Goal: Entertainment & Leisure: Consume media (video, audio)

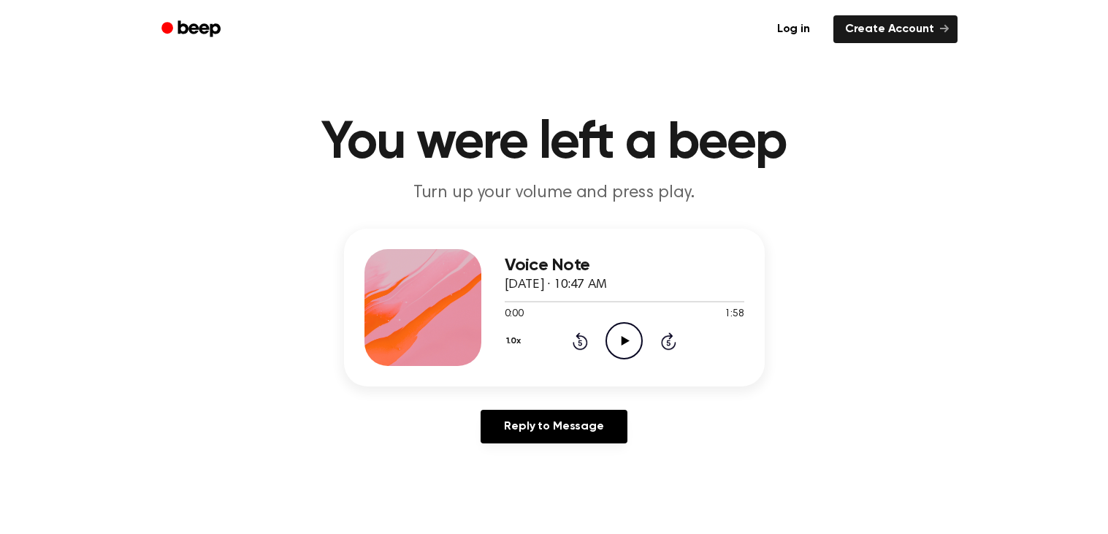
click at [627, 345] on icon "Play Audio" at bounding box center [623, 340] width 37 height 37
click at [582, 342] on icon "Rewind 5 seconds" at bounding box center [580, 341] width 16 height 19
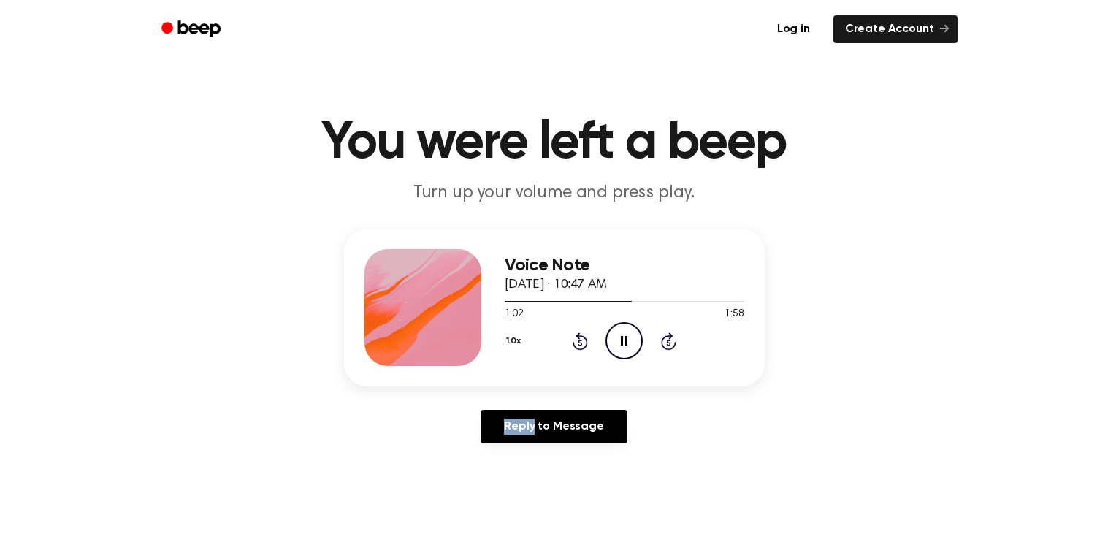
click at [582, 342] on icon "Rewind 5 seconds" at bounding box center [580, 341] width 16 height 19
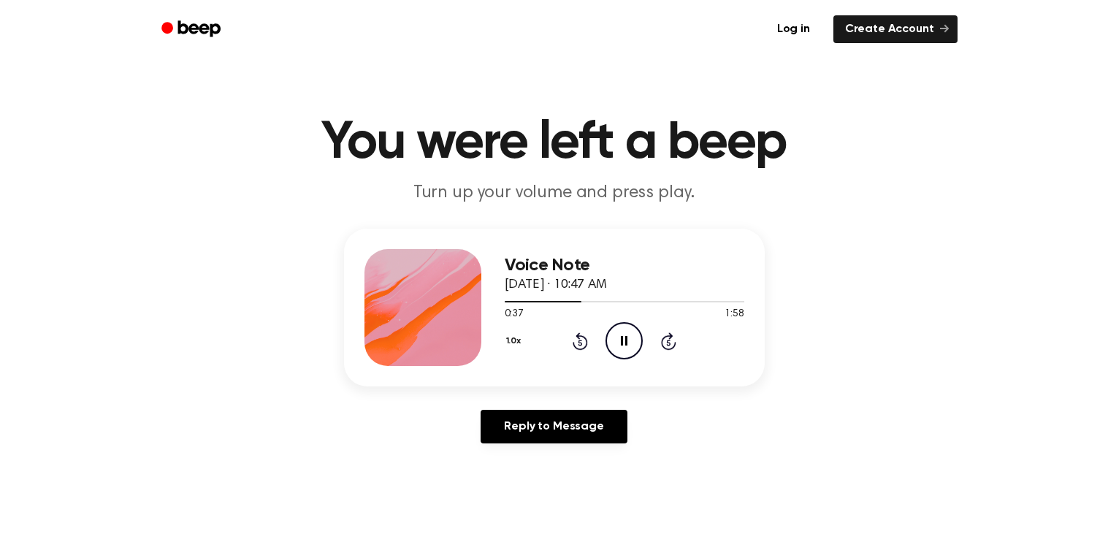
click at [582, 342] on icon "Rewind 5 seconds" at bounding box center [580, 341] width 16 height 19
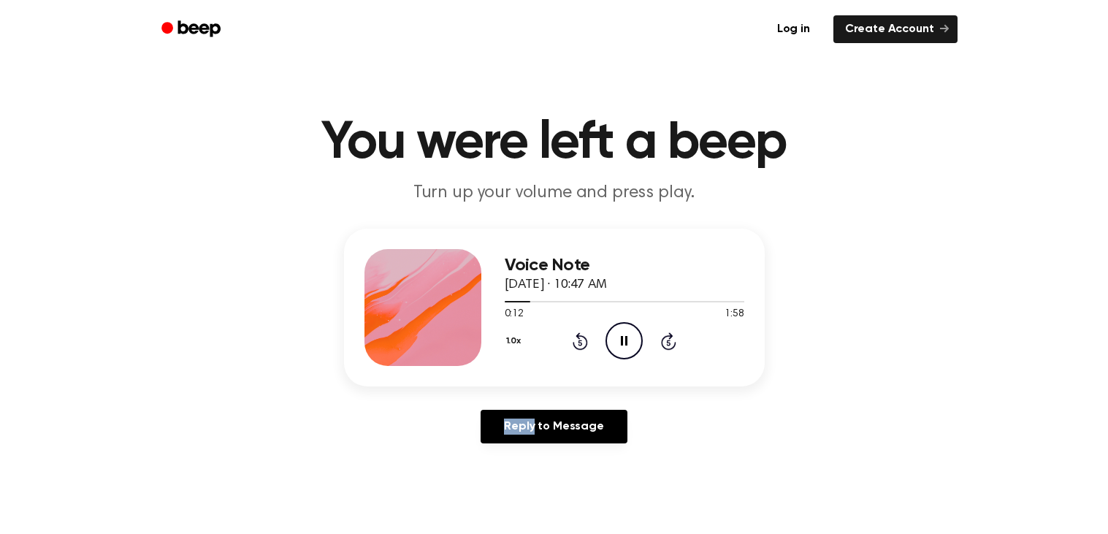
click at [582, 342] on icon "Rewind 5 seconds" at bounding box center [580, 341] width 16 height 19
click at [619, 348] on icon "Pause Audio" at bounding box center [623, 340] width 37 height 37
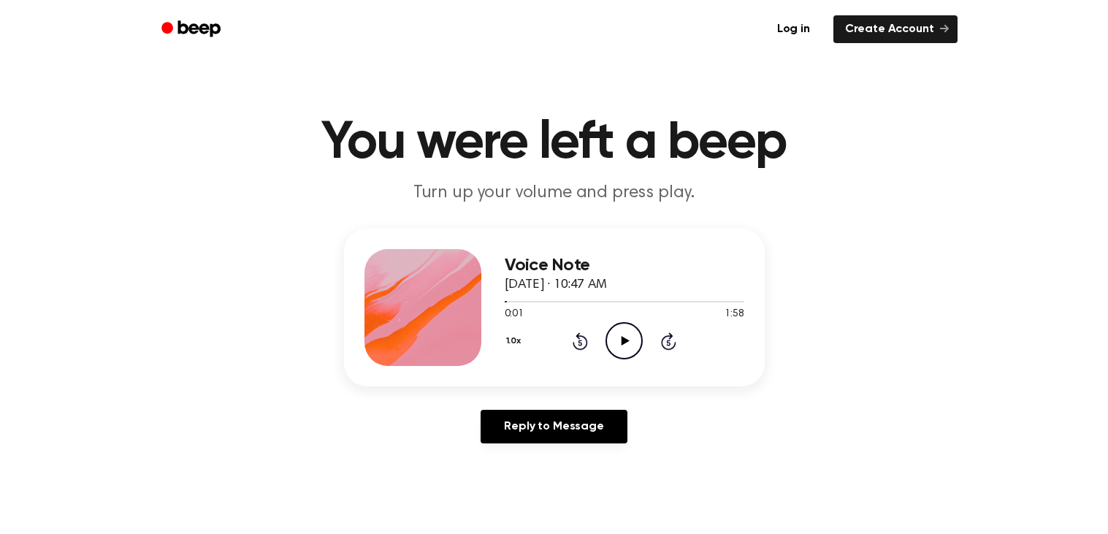
click at [619, 348] on icon "Play Audio" at bounding box center [623, 340] width 37 height 37
click at [514, 343] on button "1.0x" at bounding box center [516, 341] width 22 height 25
click at [547, 500] on div "2.0x" at bounding box center [533, 504] width 56 height 27
click at [629, 342] on icon "Play Audio" at bounding box center [623, 340] width 37 height 37
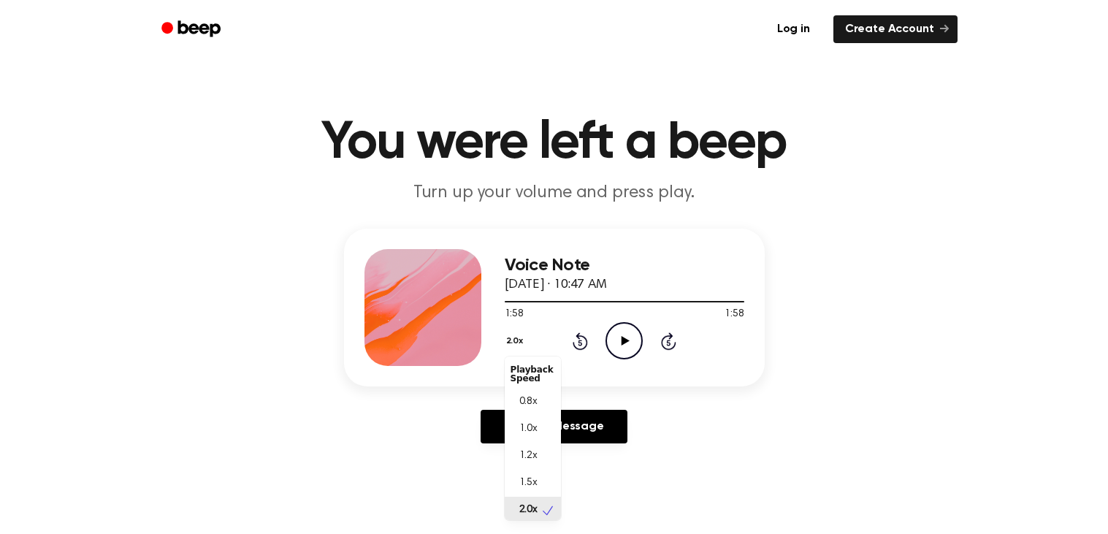
click at [512, 335] on button "2.0x" at bounding box center [517, 341] width 24 height 25
click at [533, 395] on span "0.8x" at bounding box center [528, 401] width 18 height 15
click at [625, 342] on icon at bounding box center [625, 340] width 8 height 9
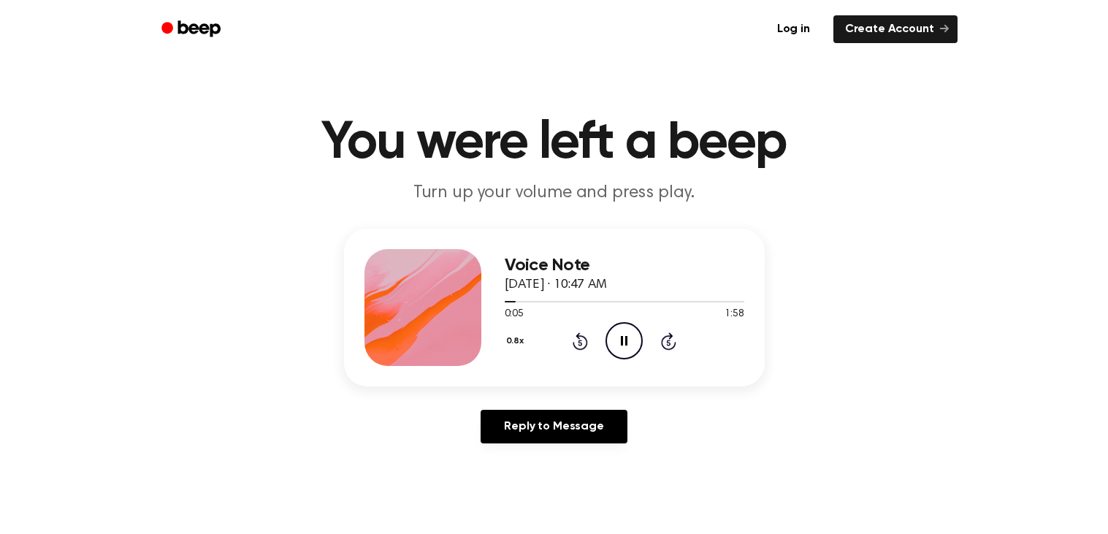
click at [516, 342] on button "0.8x" at bounding box center [517, 341] width 25 height 25
click at [534, 375] on div "Playback Speed" at bounding box center [533, 373] width 56 height 29
click at [538, 432] on div "1.0x" at bounding box center [533, 428] width 56 height 27
click at [508, 345] on button "1.0x" at bounding box center [516, 341] width 22 height 25
click at [538, 511] on div "2.0x" at bounding box center [533, 510] width 56 height 27
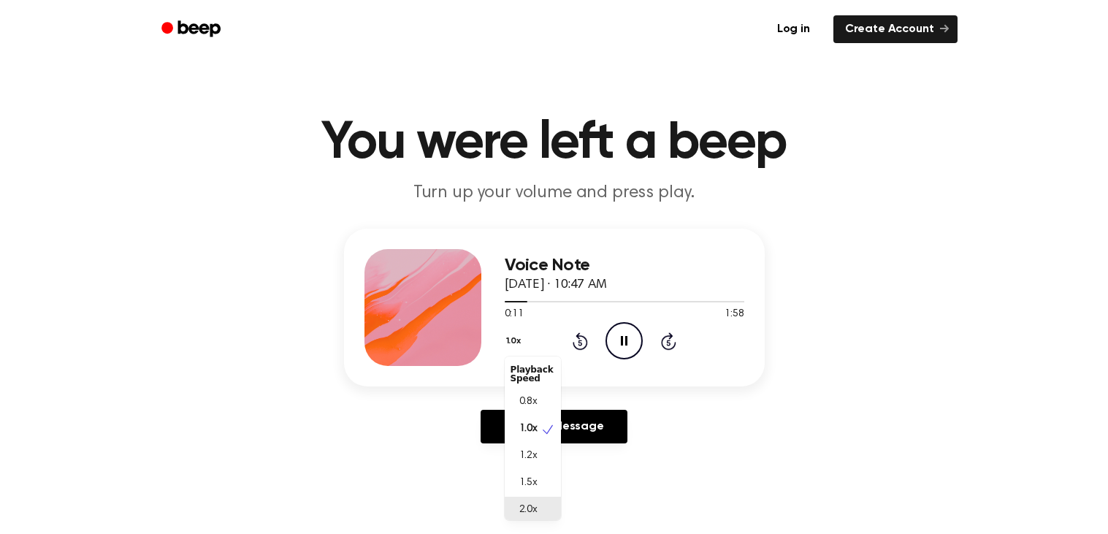
scroll to position [3, 0]
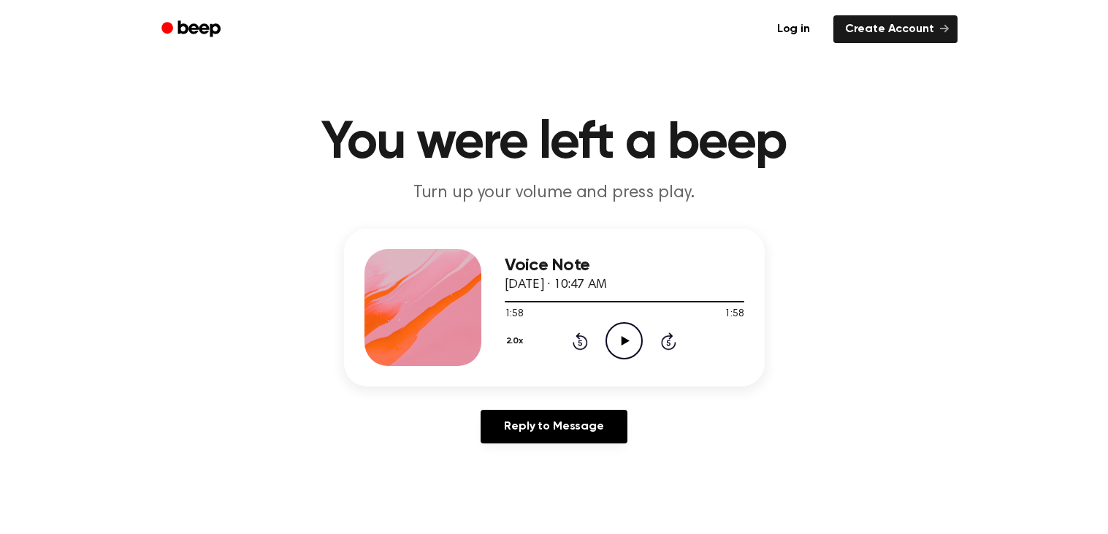
click at [635, 350] on icon "Play Audio" at bounding box center [623, 340] width 37 height 37
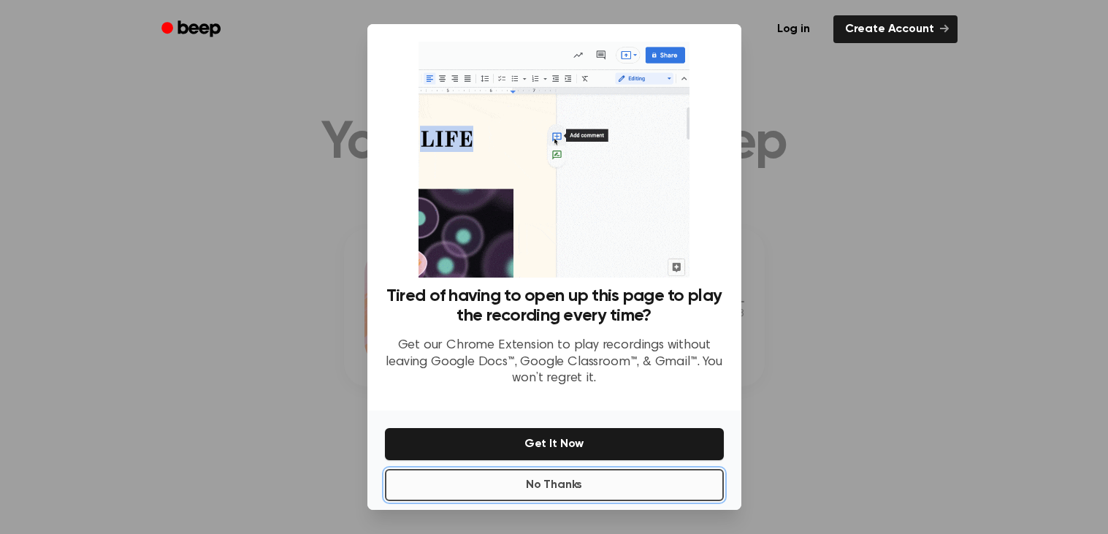
click at [635, 482] on button "No Thanks" at bounding box center [554, 485] width 339 height 32
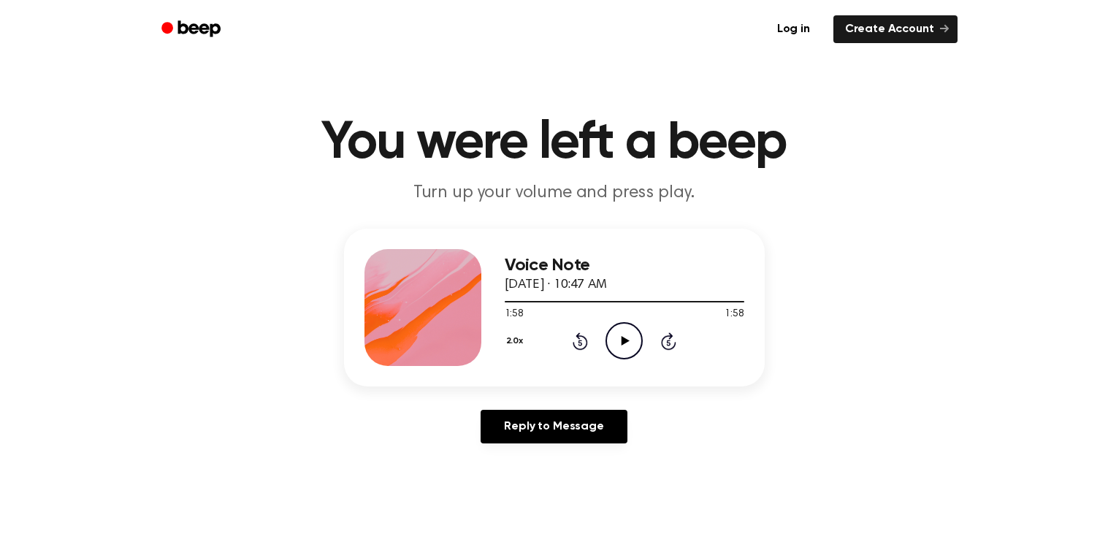
click at [626, 338] on icon "Play Audio" at bounding box center [623, 340] width 37 height 37
click at [623, 337] on icon at bounding box center [625, 340] width 8 height 9
click at [631, 331] on icon "Play Audio" at bounding box center [623, 340] width 37 height 37
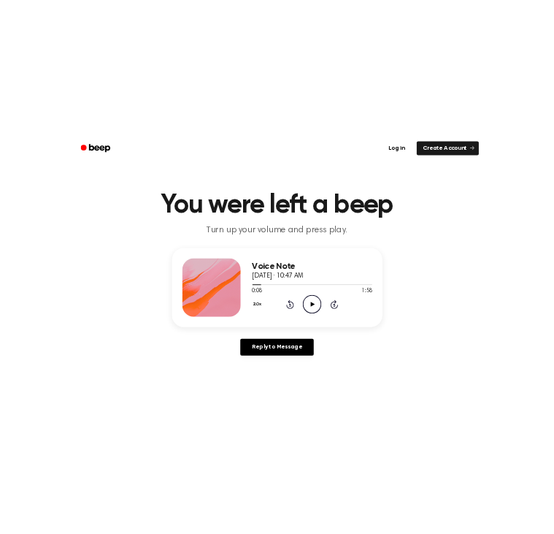
scroll to position [467, 0]
